Goal: Task Accomplishment & Management: Manage account settings

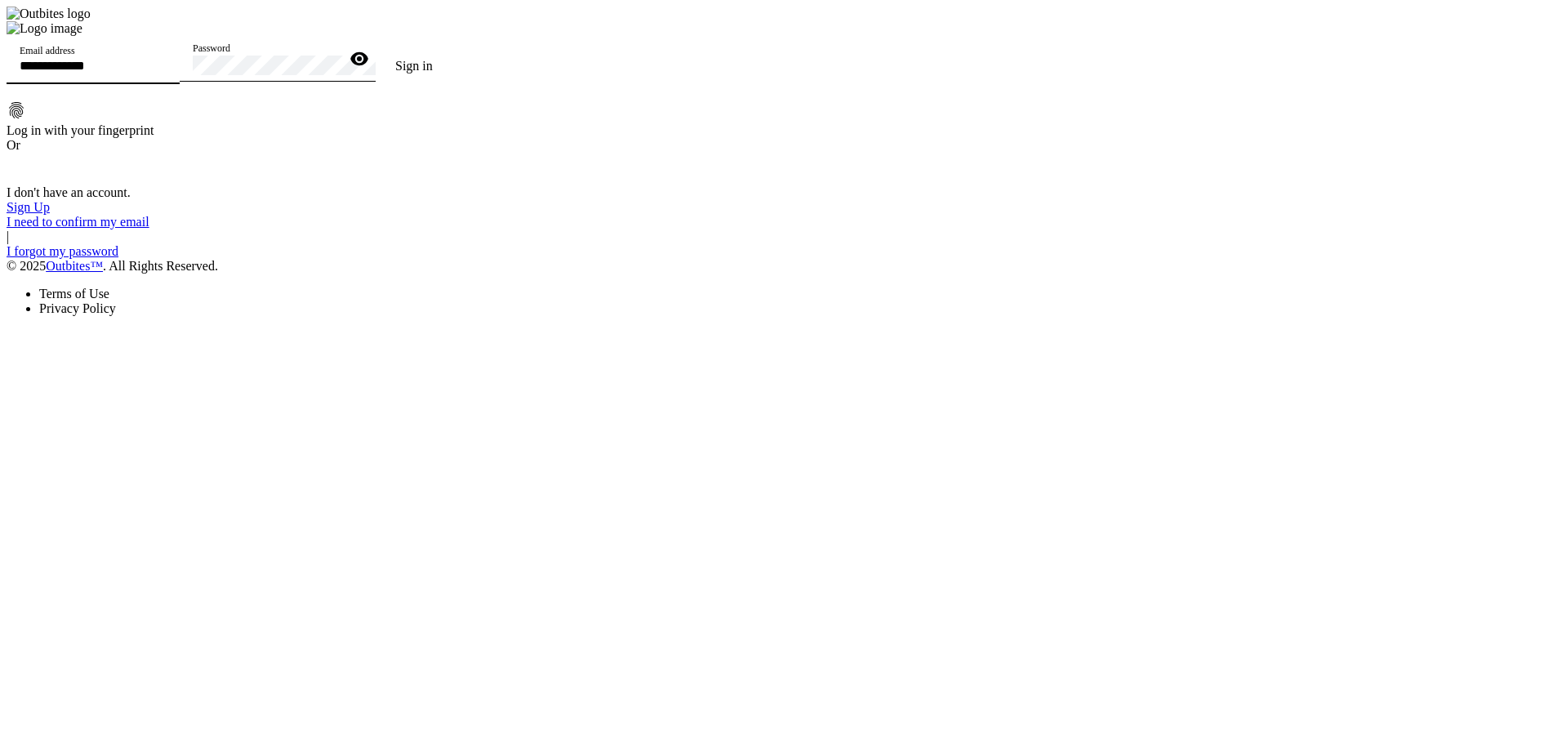
click at [167, 72] on input "Email address" at bounding box center [93, 66] width 147 height 14
type input "**********"
click at [375, 50] on button "Sign in" at bounding box center [413, 66] width 77 height 32
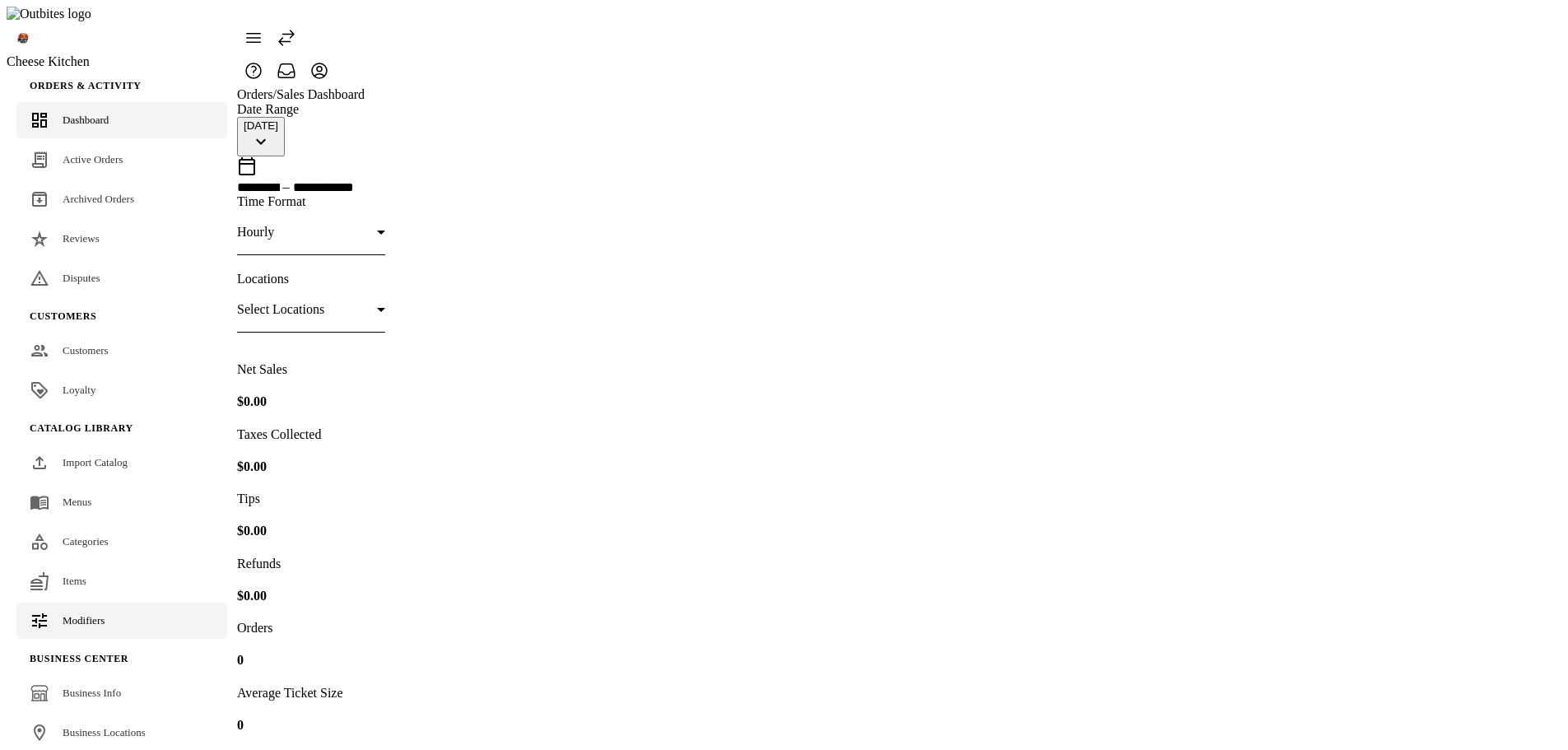
click at [91, 614] on span "Modifiers" at bounding box center [84, 619] width 42 height 12
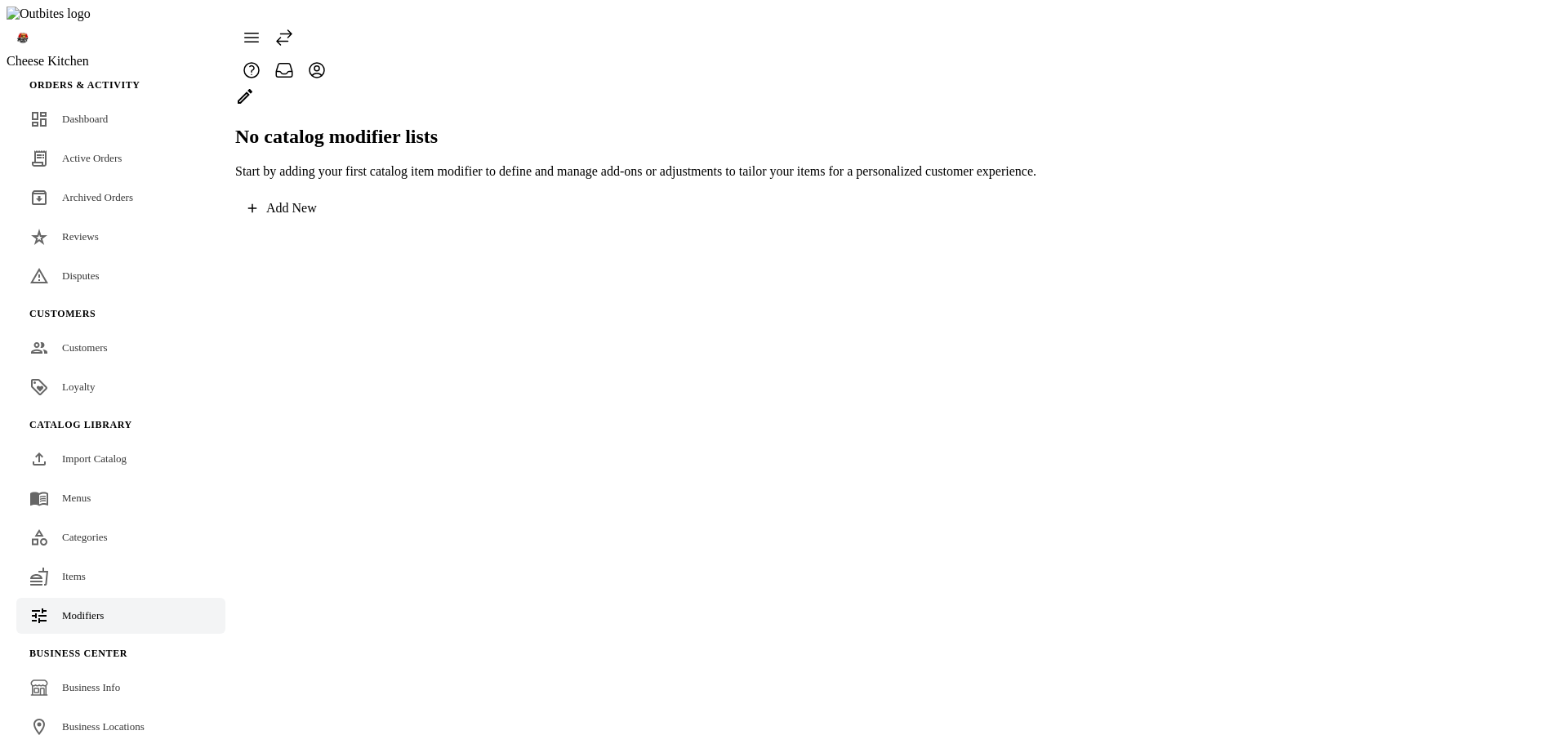
click at [317, 215] on div "Add New" at bounding box center [291, 208] width 50 height 14
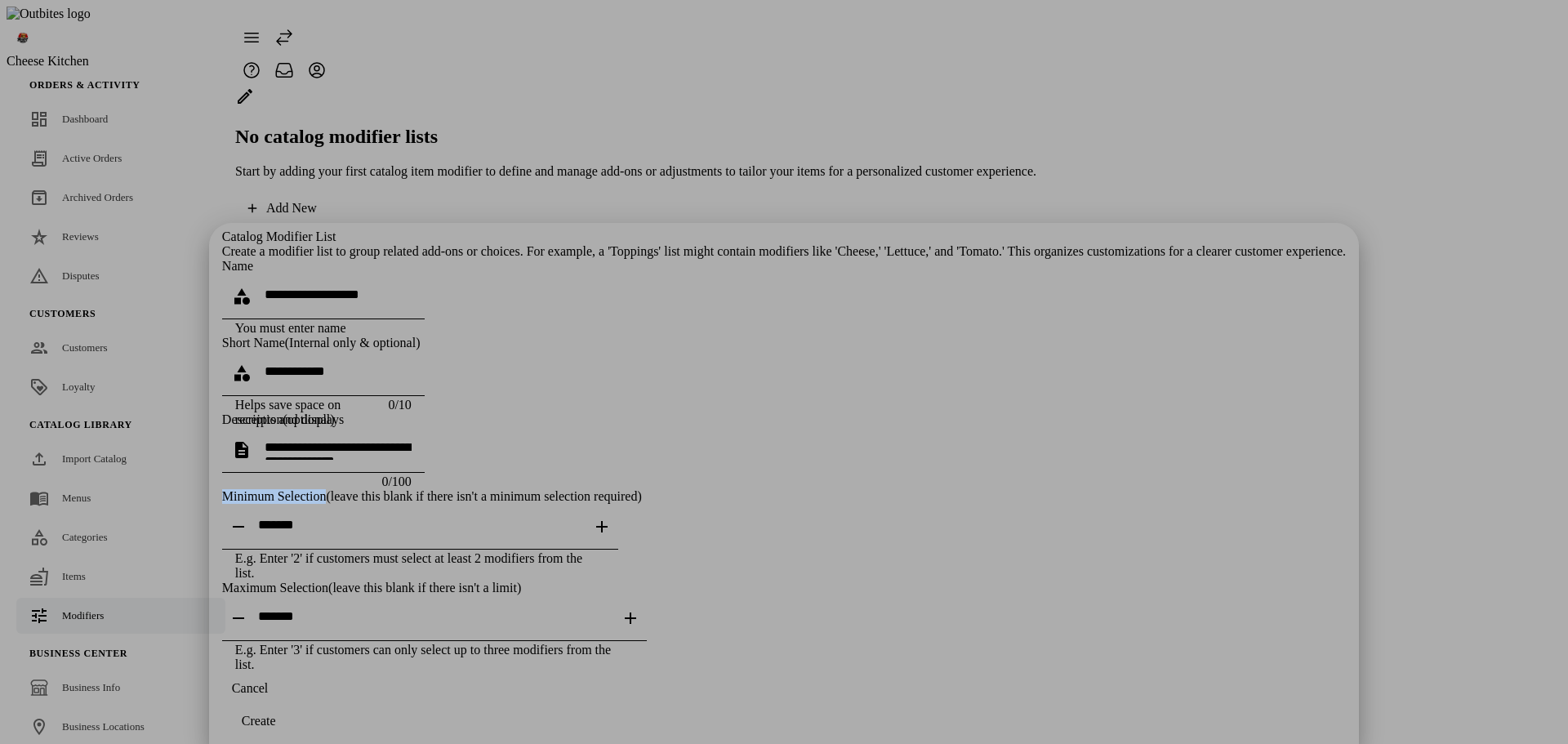
drag, startPoint x: 486, startPoint y: 380, endPoint x: 595, endPoint y: 380, distance: 109.0
click at [595, 380] on div "Catalog Modifier List Create a modifier list to group related add-ons or choice…" at bounding box center [783, 451] width 1123 height 443
copy div "Minimum Selection"
